Goal: Transaction & Acquisition: Purchase product/service

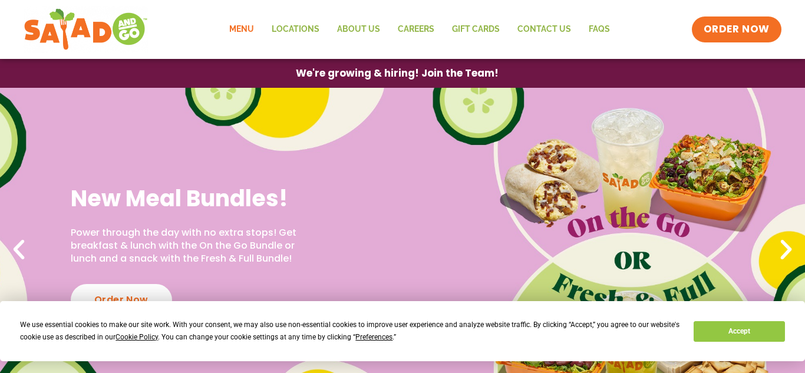
click at [254, 25] on link "Menu" at bounding box center [241, 29] width 42 height 27
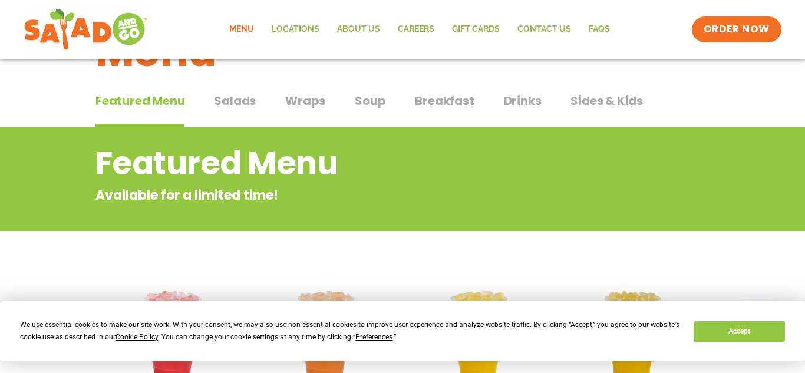
scroll to position [59, 0]
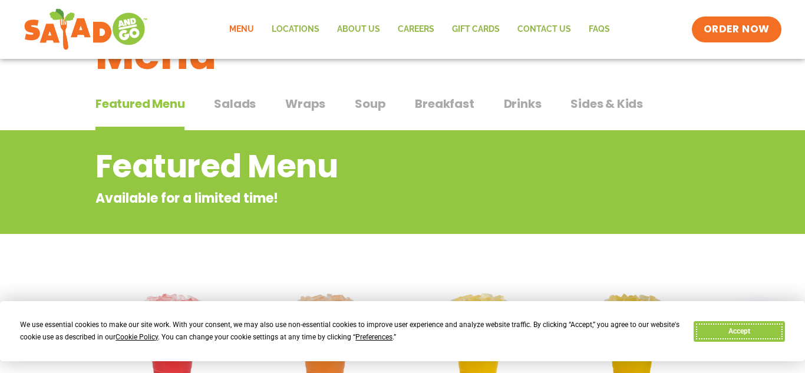
click at [703, 335] on button "Accept" at bounding box center [738, 331] width 91 height 21
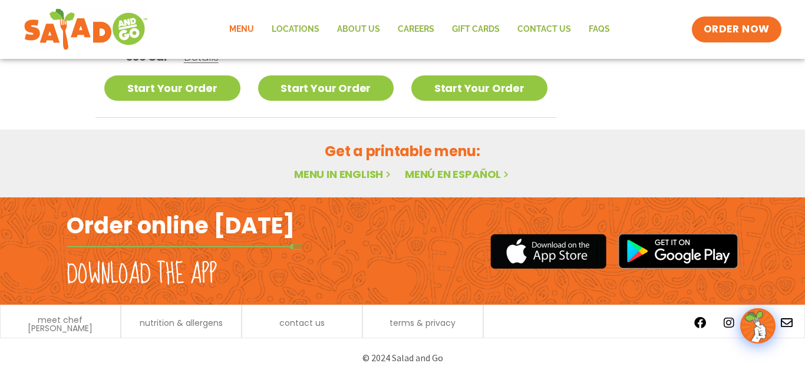
scroll to position [0, 0]
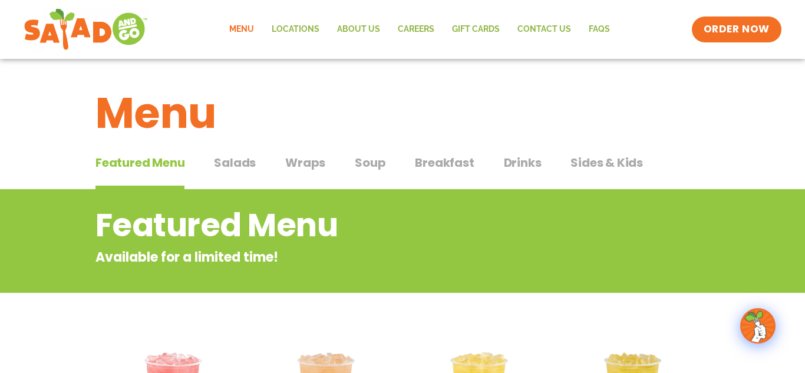
click at [243, 181] on button "Salads Salads" at bounding box center [235, 172] width 42 height 36
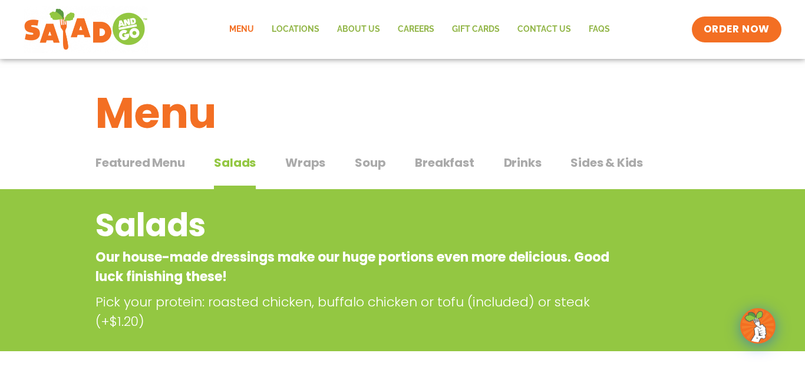
click at [296, 171] on button "Wraps Wraps" at bounding box center [305, 172] width 40 height 36
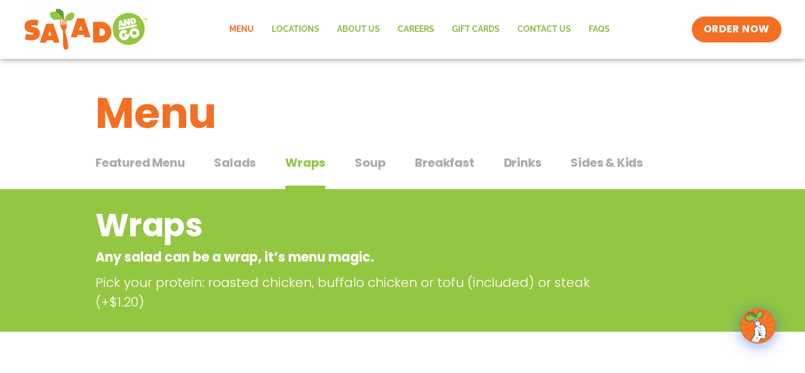
scroll to position [2, 0]
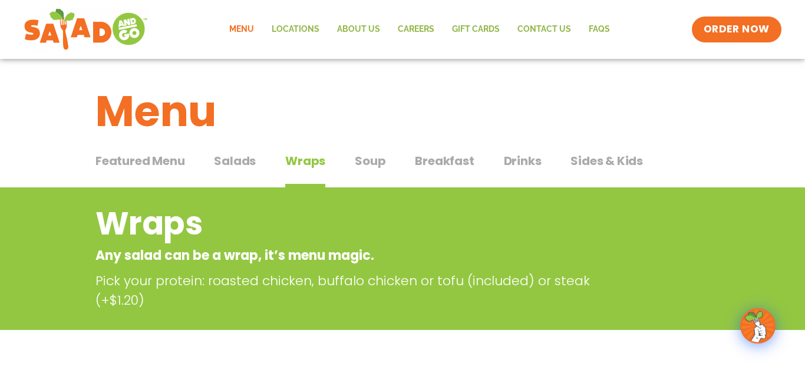
click at [381, 164] on span "Soup" at bounding box center [370, 161] width 31 height 18
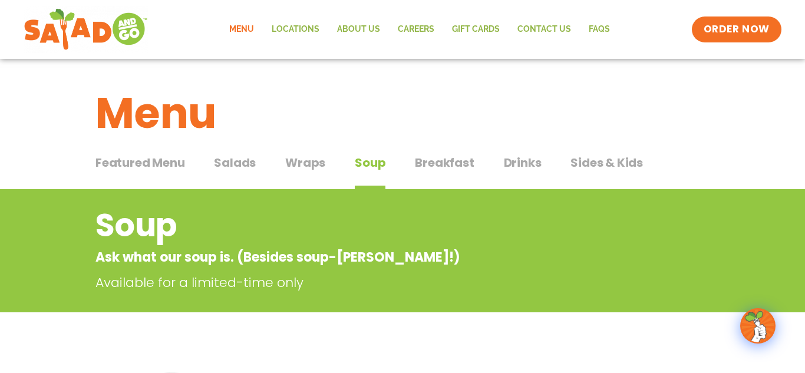
click at [252, 161] on span "Salads" at bounding box center [235, 163] width 42 height 18
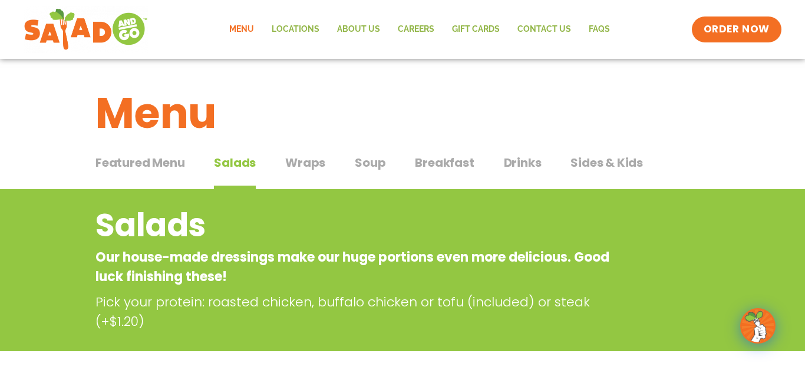
click at [366, 173] on button "Soup Soup" at bounding box center [370, 172] width 31 height 36
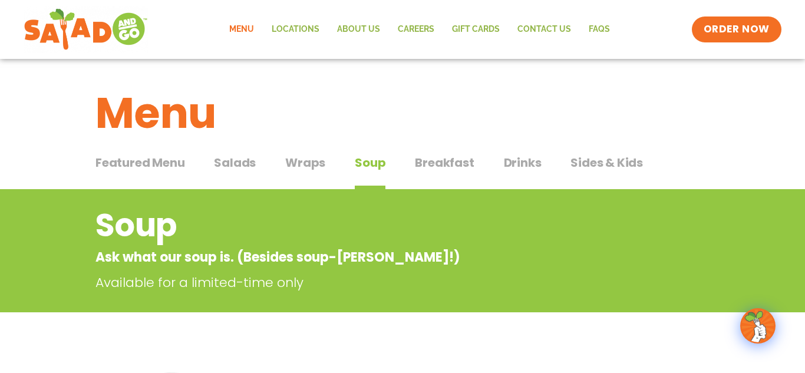
click at [220, 167] on span "Salads" at bounding box center [235, 163] width 42 height 18
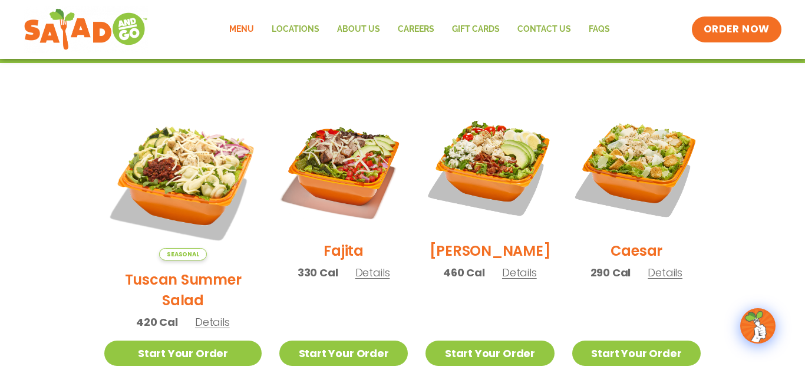
scroll to position [293, 0]
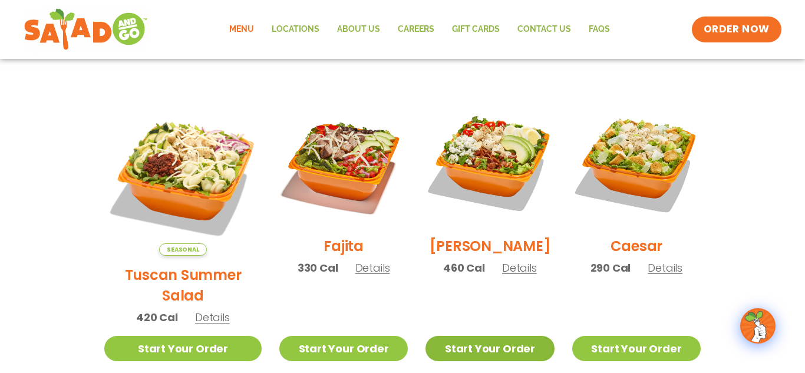
click at [538, 336] on link "Start Your Order" at bounding box center [489, 348] width 128 height 25
